Goal: Information Seeking & Learning: Understand process/instructions

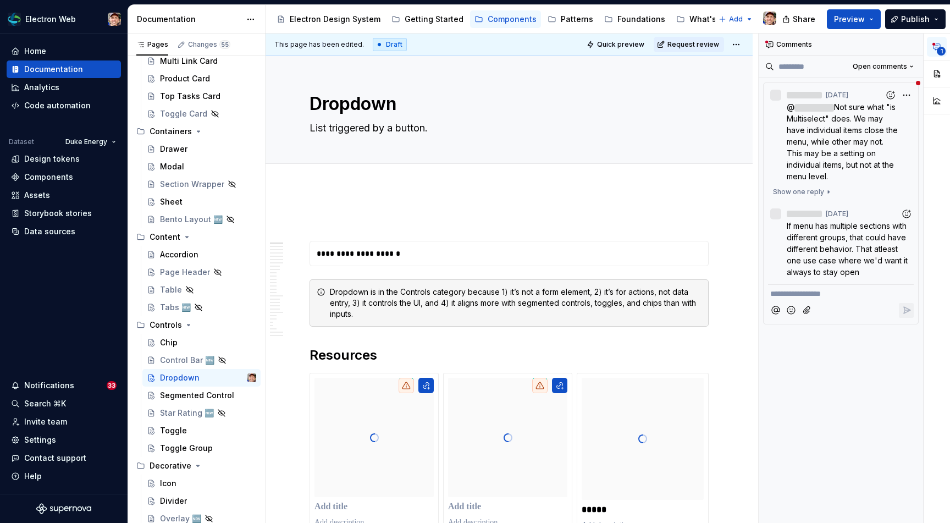
scroll to position [391, 0]
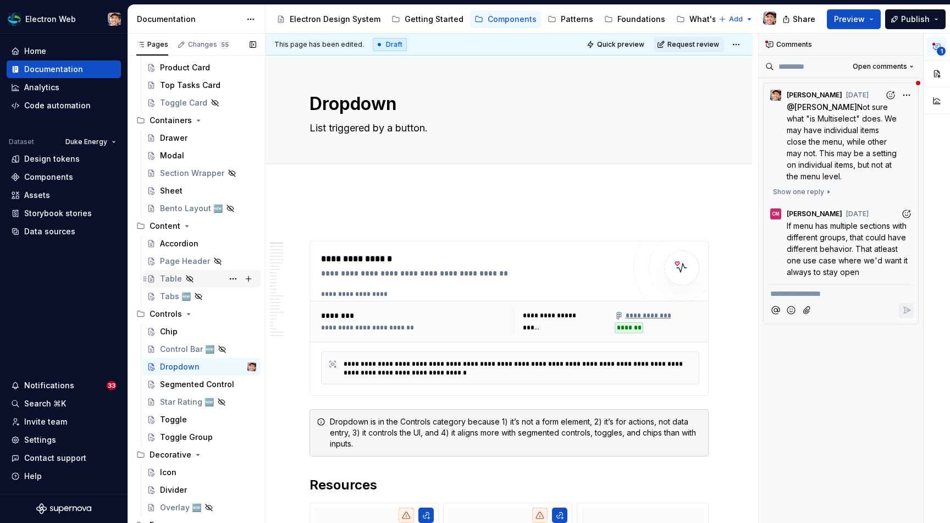
click at [179, 279] on div "Table" at bounding box center [171, 278] width 22 height 11
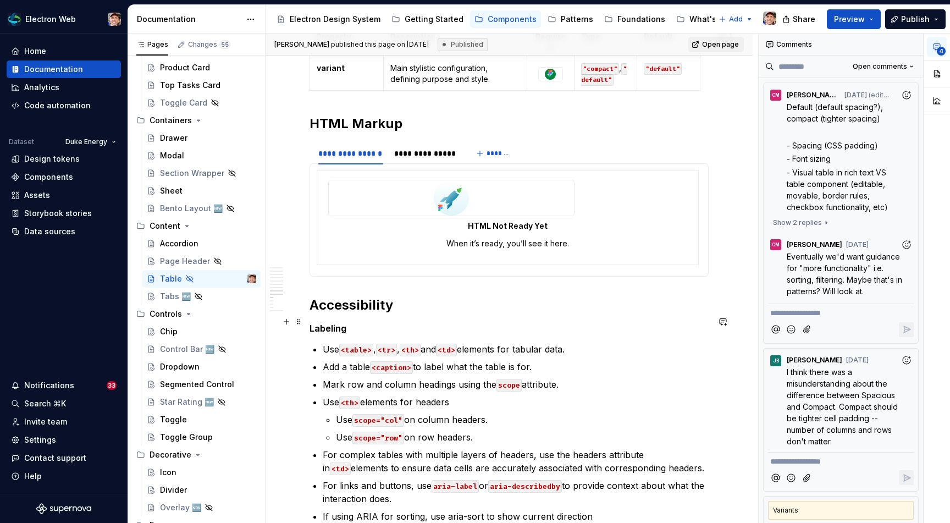
scroll to position [1575, 0]
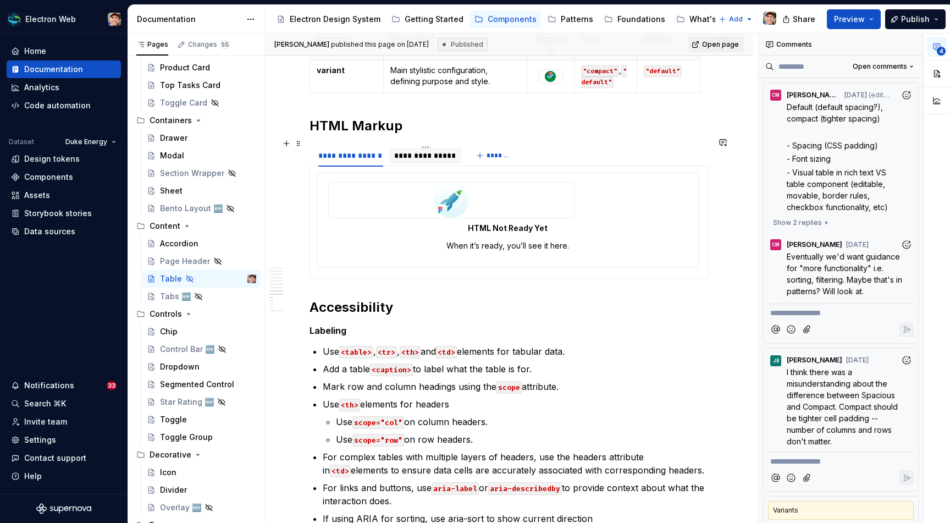
type textarea "*"
click at [433, 151] on div "**********" at bounding box center [426, 155] width 64 height 11
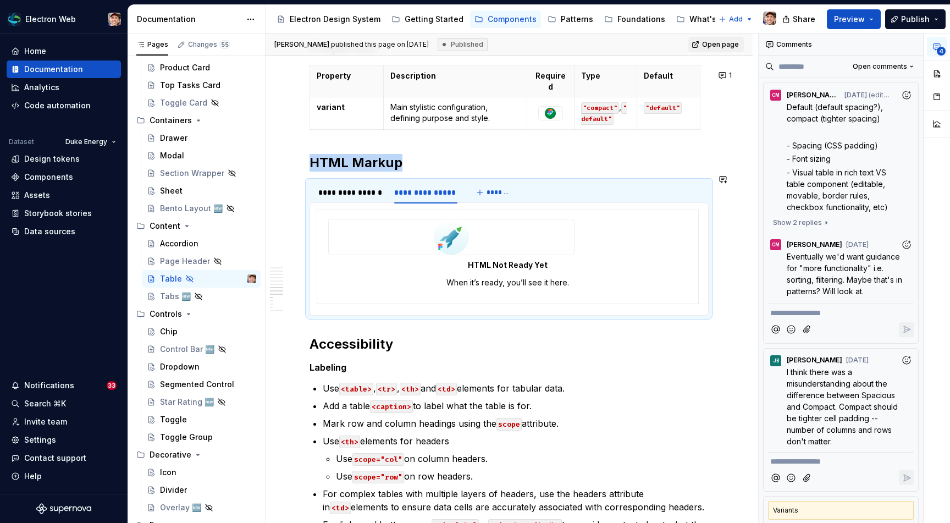
scroll to position [1536, 0]
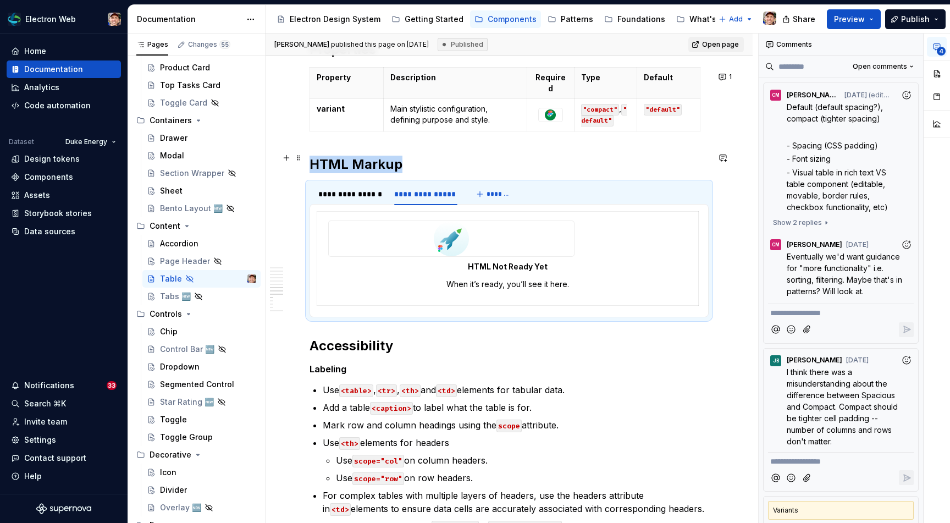
click at [442, 165] on h2 "HTML Markup" at bounding box center [509, 165] width 399 height 18
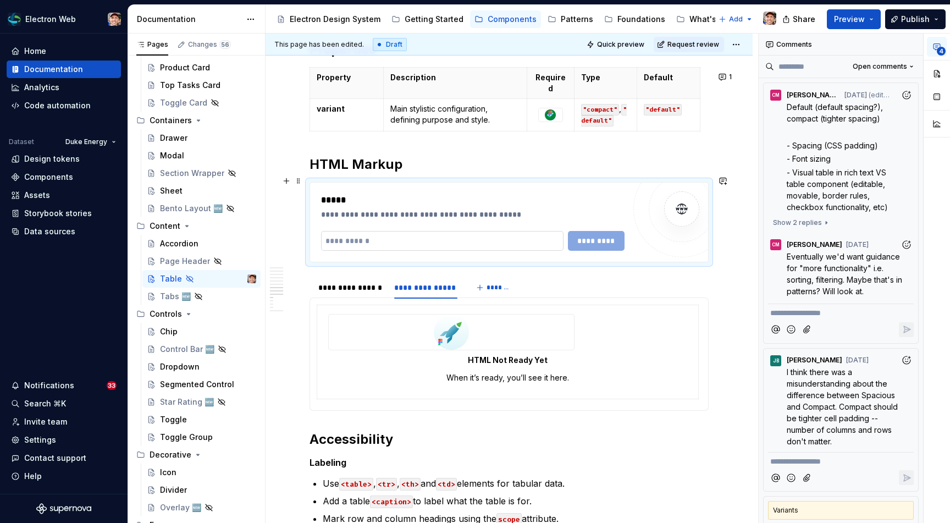
click at [414, 236] on input "text" at bounding box center [442, 241] width 243 height 20
paste input "**********"
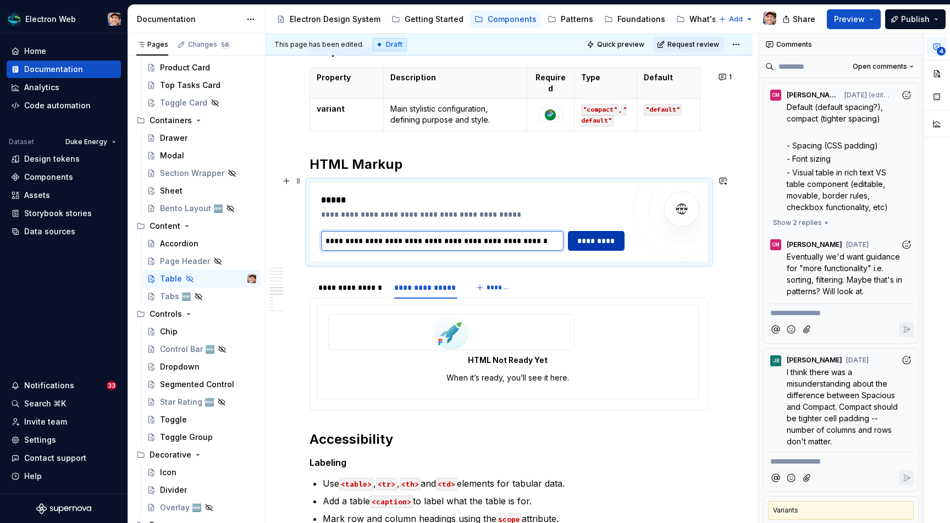
type input "**********"
click at [606, 237] on span "*********" at bounding box center [596, 240] width 42 height 11
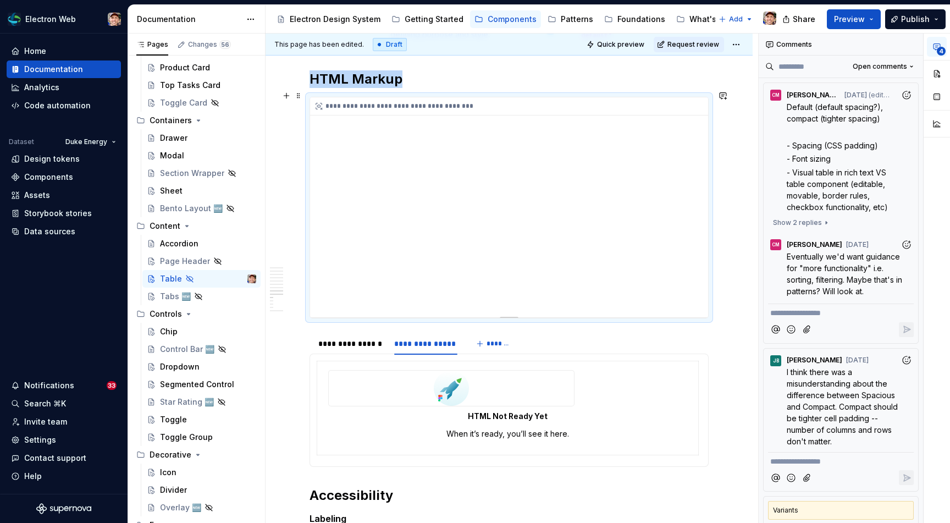
scroll to position [1607, 0]
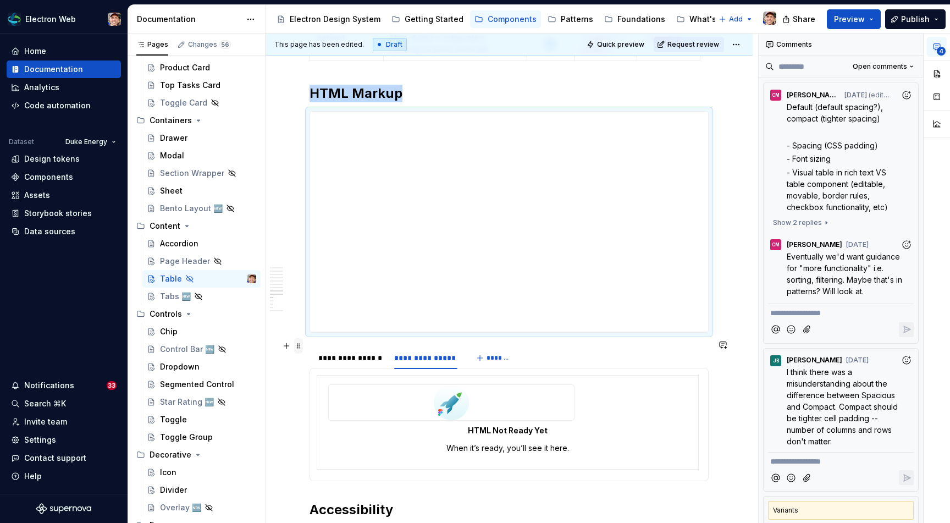
click at [300, 345] on span at bounding box center [298, 345] width 9 height 15
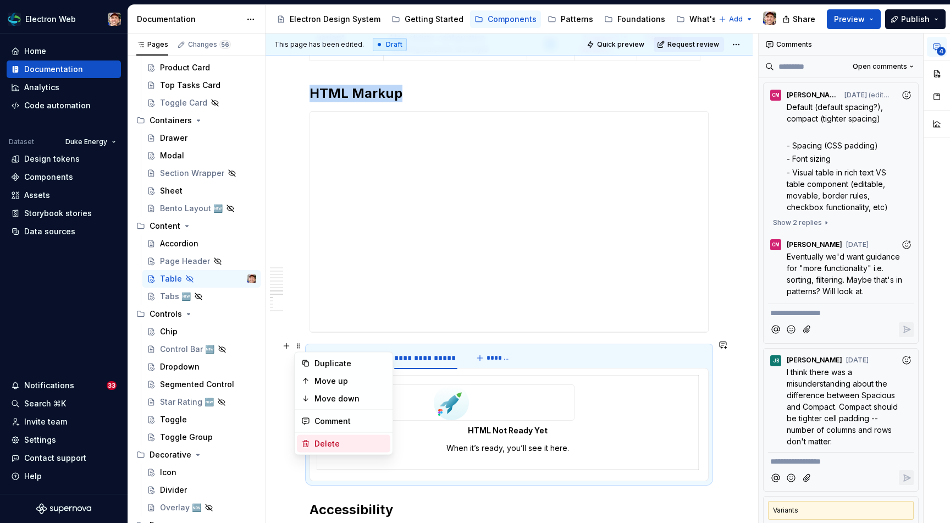
click at [320, 440] on div "Delete" at bounding box center [351, 443] width 72 height 11
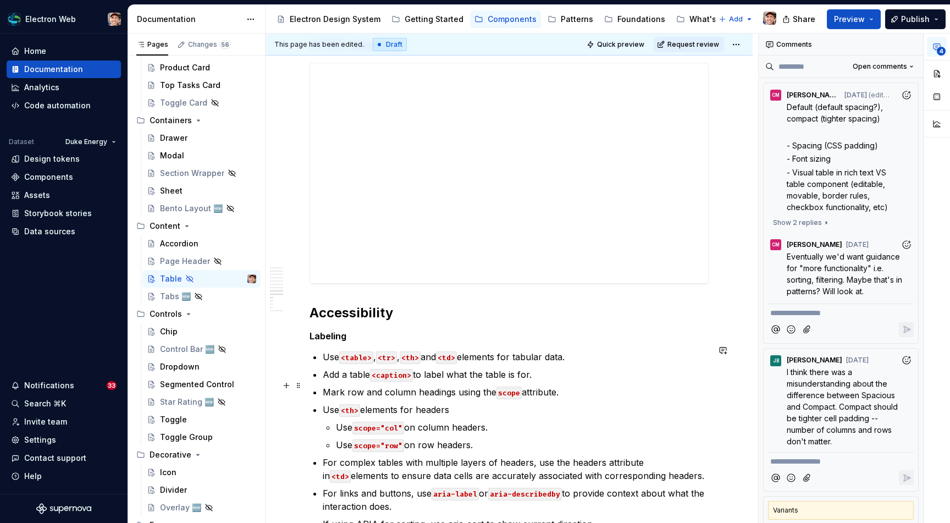
scroll to position [1665, 0]
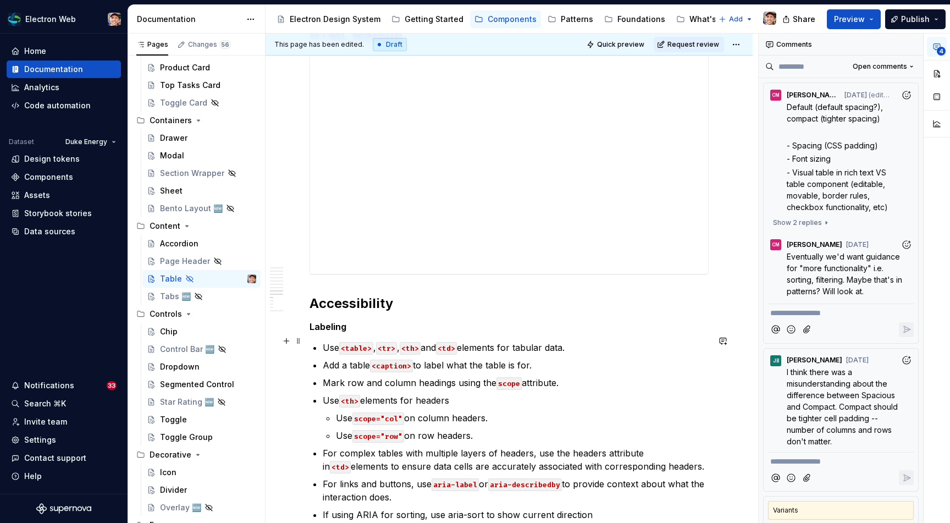
click at [379, 341] on p "Use <table> , <tr> , <th> and <td> elements for tabular data." at bounding box center [516, 347] width 386 height 13
click at [547, 341] on p "Use <table> , <thead> , <tfoot> , <tbody> , <tr> , <th> and <td> elements for t…" at bounding box center [516, 347] width 386 height 13
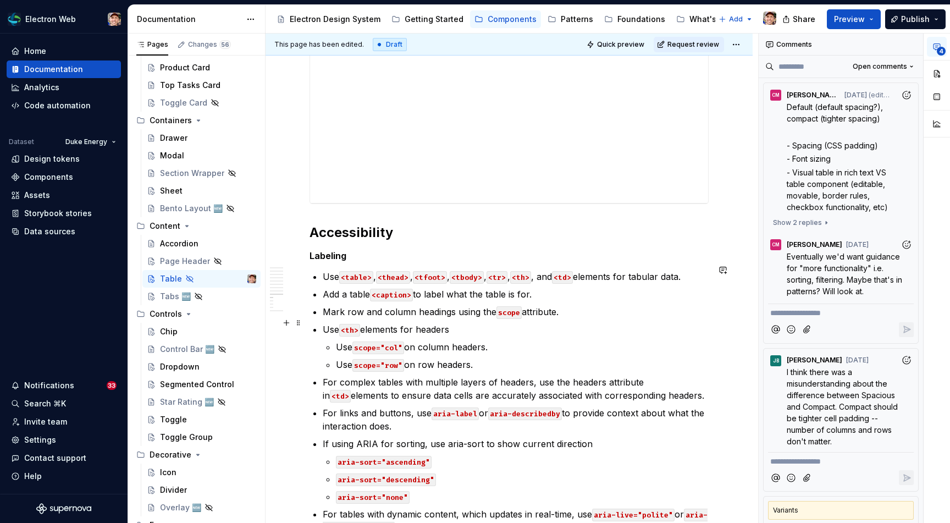
scroll to position [1737, 0]
click at [451, 342] on p "Use scope="col" on column headers." at bounding box center [522, 345] width 373 height 13
click at [519, 339] on p "Use scope="col" on column/row headers." at bounding box center [522, 345] width 373 height 13
click at [496, 340] on p "Use scope="col" on column headers." at bounding box center [522, 345] width 373 height 13
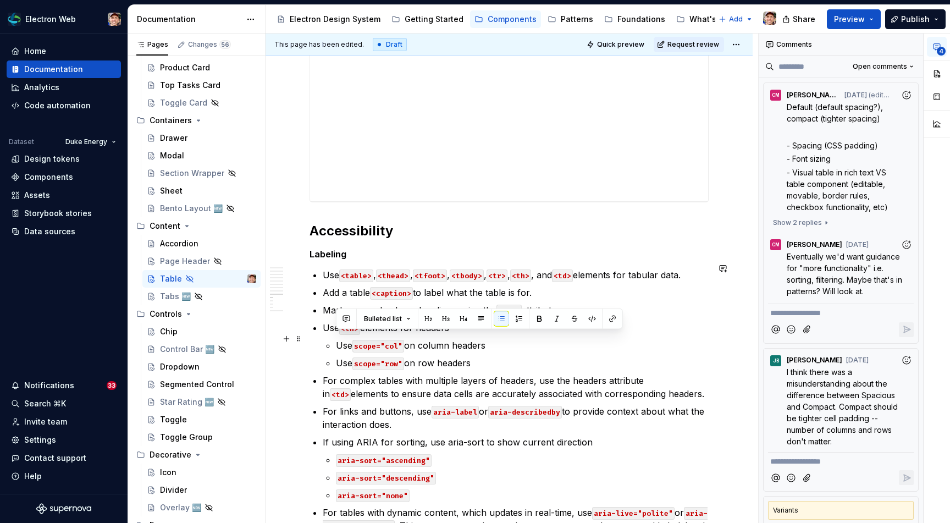
drag, startPoint x: 492, startPoint y: 340, endPoint x: 338, endPoint y: 342, distance: 153.5
click at [338, 342] on p "Use scope="col" on column headers" at bounding box center [522, 345] width 373 height 13
copy p "Use scope="col" on column headers"
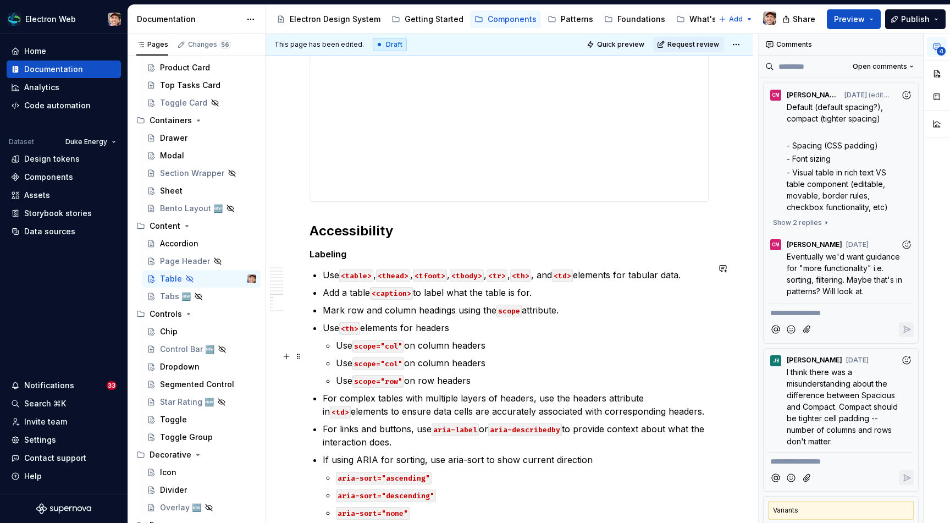
click at [399, 358] on code "scope="col"" at bounding box center [379, 364] width 52 height 13
click at [449, 358] on p "Use scope="row" on column headers" at bounding box center [522, 362] width 373 height 13
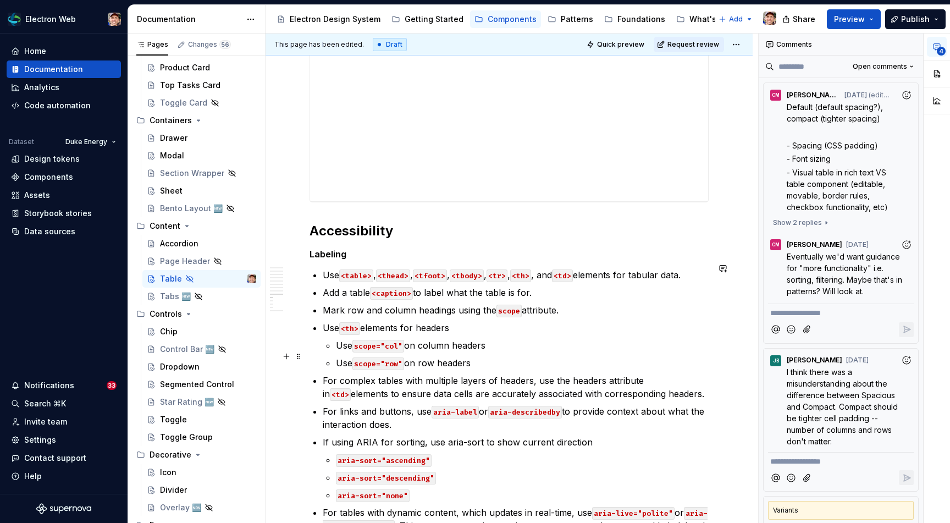
click at [492, 358] on p "Use scope="row" on row headers" at bounding box center [522, 362] width 373 height 13
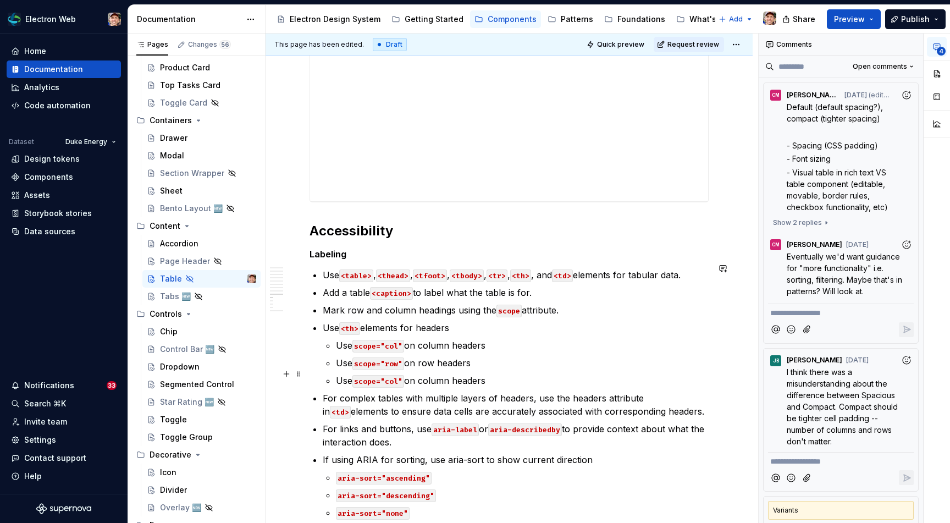
click at [400, 375] on code "scope="col"" at bounding box center [379, 381] width 52 height 13
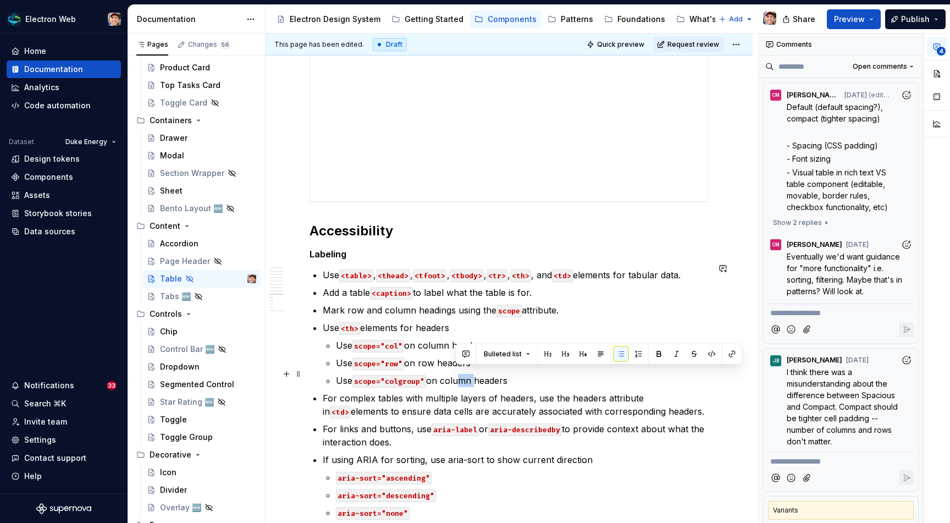
drag, startPoint x: 473, startPoint y: 374, endPoint x: 458, endPoint y: 373, distance: 14.9
click at [458, 374] on p "Use scope="colgroup" on column headers" at bounding box center [522, 380] width 373 height 13
click at [474, 375] on p "Use scope="colgroup" on column headers" at bounding box center [522, 380] width 373 height 13
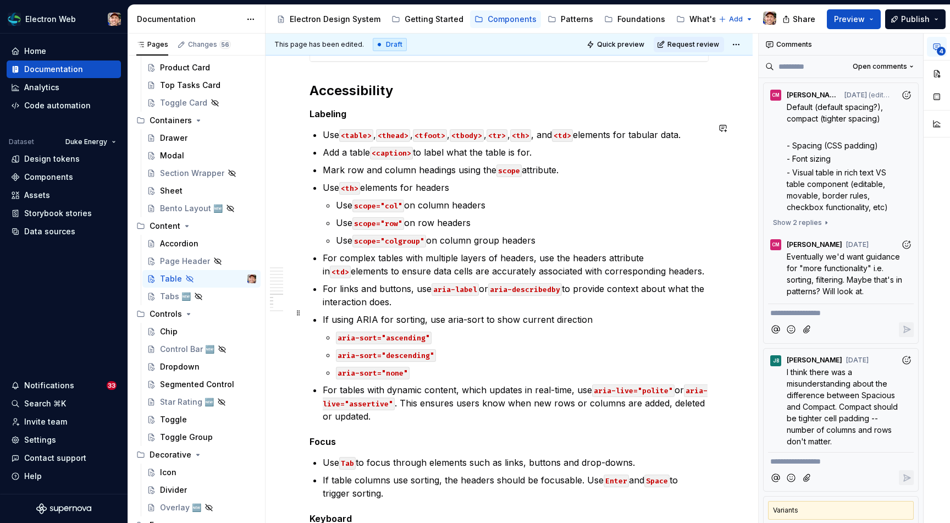
scroll to position [1877, 0]
click at [596, 164] on p "Mark row and column headings using the scope attribute." at bounding box center [516, 170] width 386 height 13
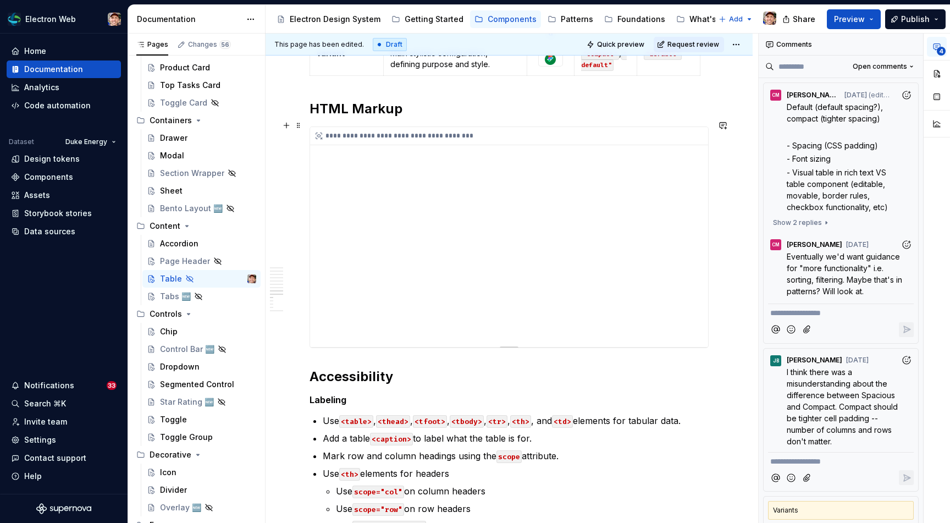
scroll to position [1581, 0]
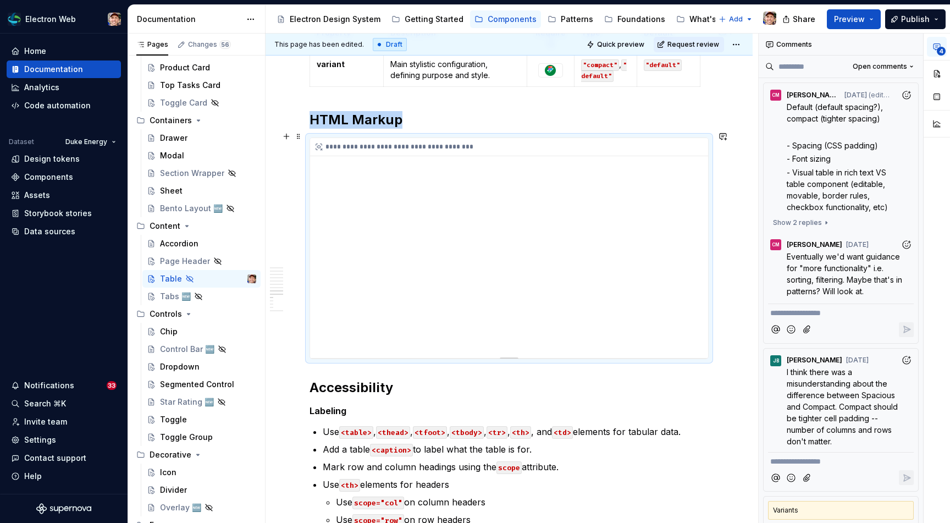
click at [576, 221] on div "**********" at bounding box center [509, 248] width 398 height 220
click at [538, 201] on div "**********" at bounding box center [509, 248] width 398 height 220
click at [297, 141] on span at bounding box center [298, 136] width 9 height 15
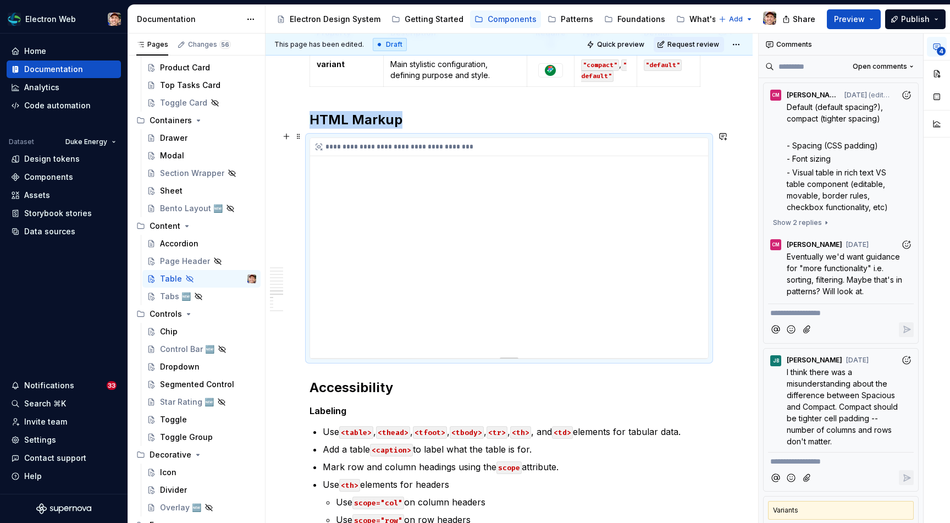
click at [382, 211] on div "**********" at bounding box center [509, 248] width 398 height 220
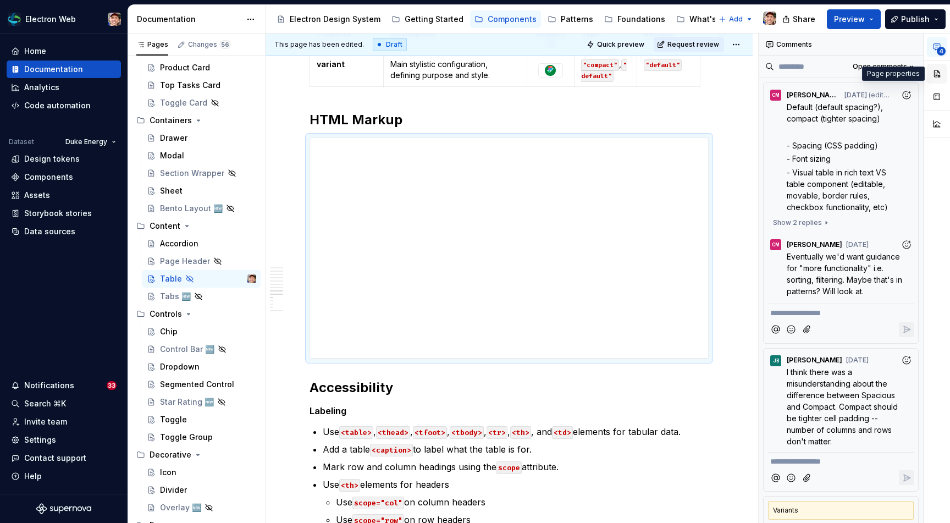
click at [936, 72] on button "button" at bounding box center [937, 74] width 20 height 20
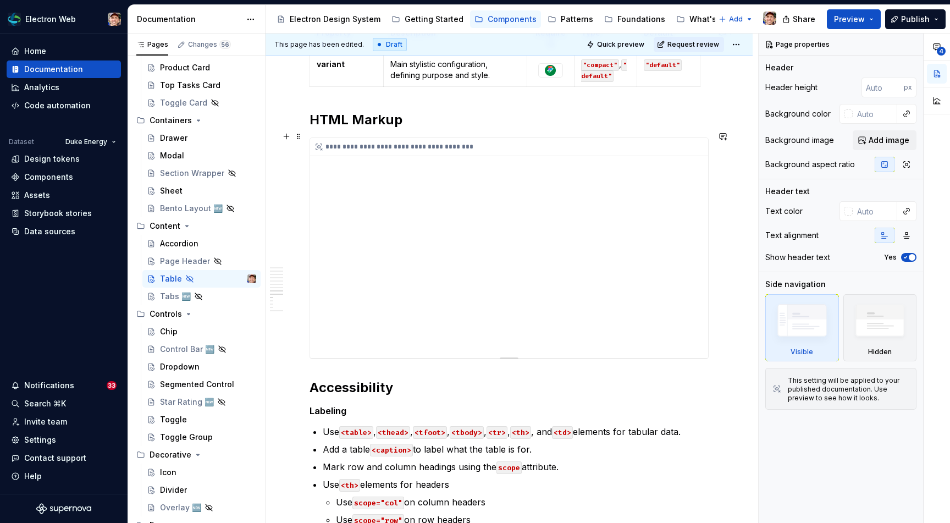
click at [541, 279] on div "**********" at bounding box center [509, 248] width 398 height 220
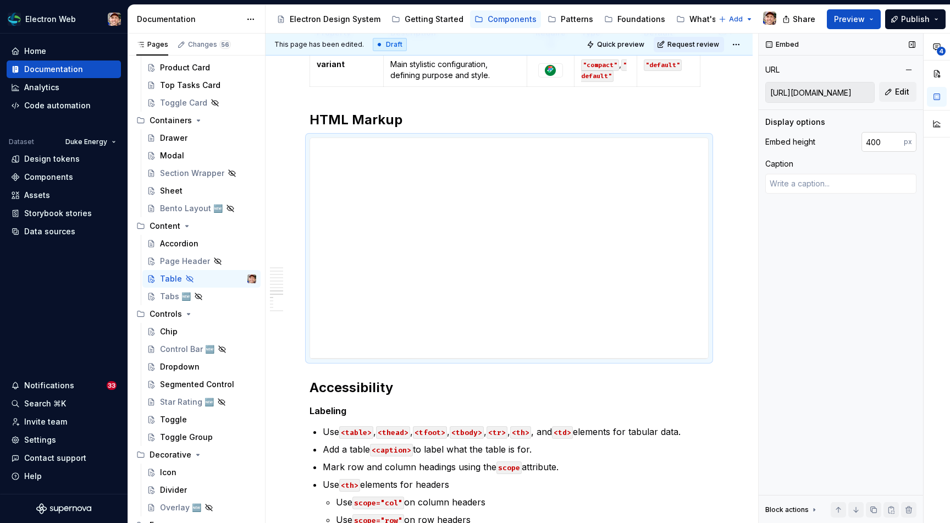
type textarea "*"
drag, startPoint x: 872, startPoint y: 142, endPoint x: 858, endPoint y: 142, distance: 13.8
click at [858, 142] on div "Embed height 400 px" at bounding box center [841, 142] width 151 height 20
type input "800"
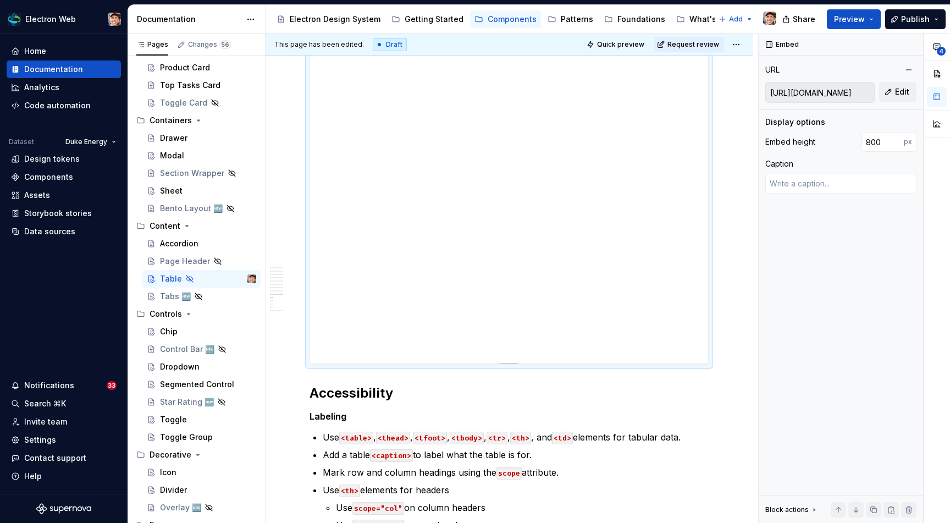
scroll to position [1821, 0]
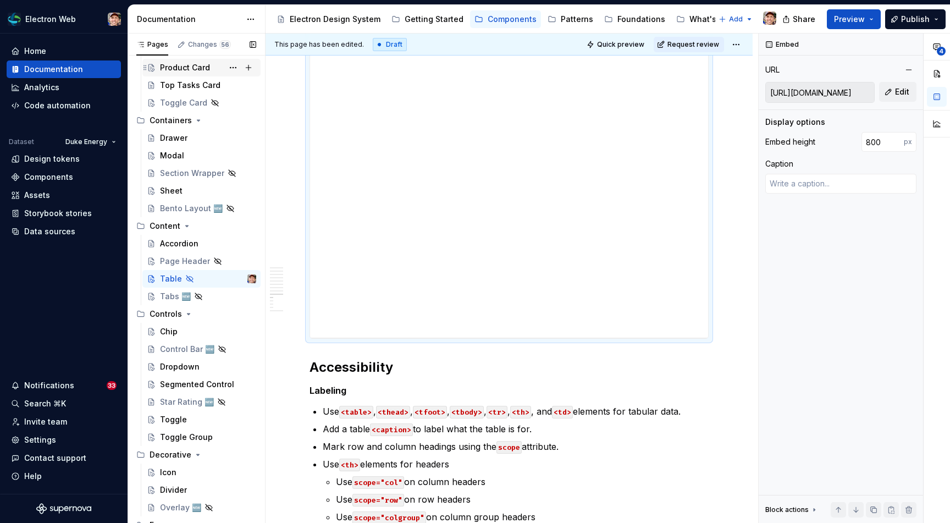
type textarea "*"
